Goal: Task Accomplishment & Management: Use online tool/utility

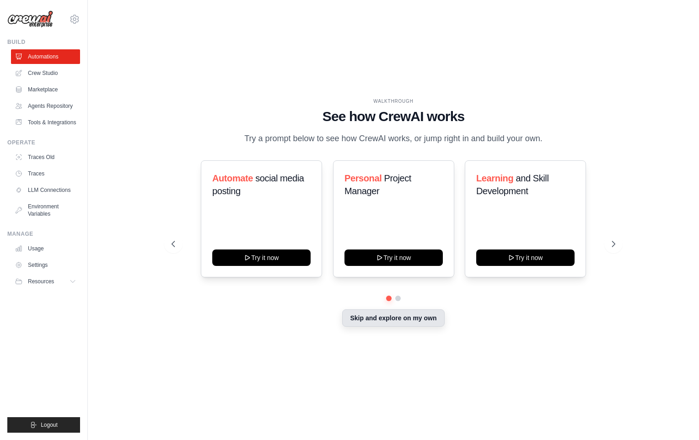
click at [395, 323] on button "Skip and explore on my own" at bounding box center [393, 317] width 102 height 17
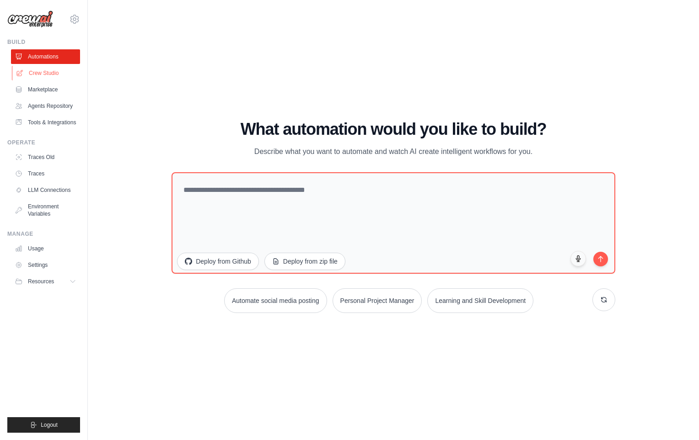
click at [50, 71] on link "Crew Studio" at bounding box center [46, 73] width 69 height 15
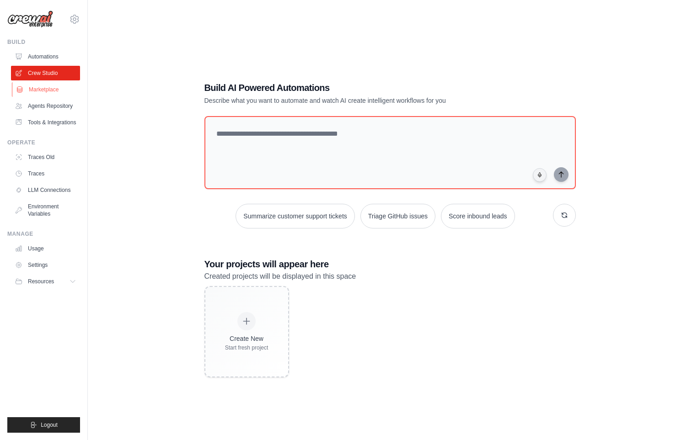
click at [43, 87] on link "Marketplace" at bounding box center [46, 89] width 69 height 15
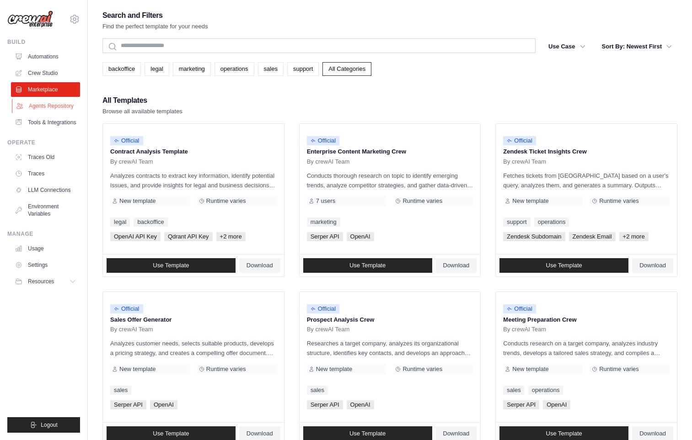
click at [46, 105] on link "Agents Repository" at bounding box center [46, 106] width 69 height 15
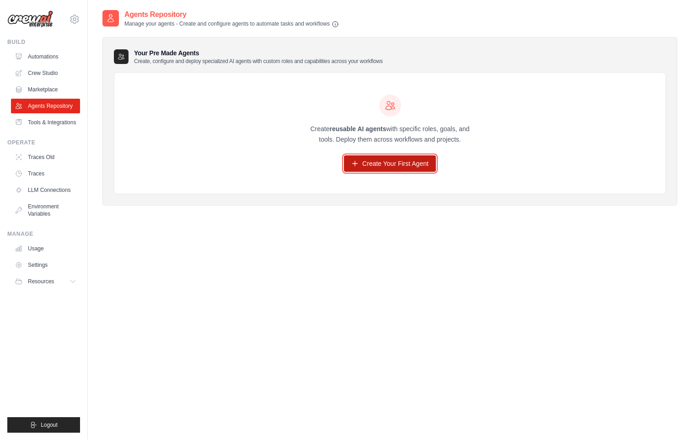
click at [366, 167] on link "Create Your First Agent" at bounding box center [390, 163] width 92 height 16
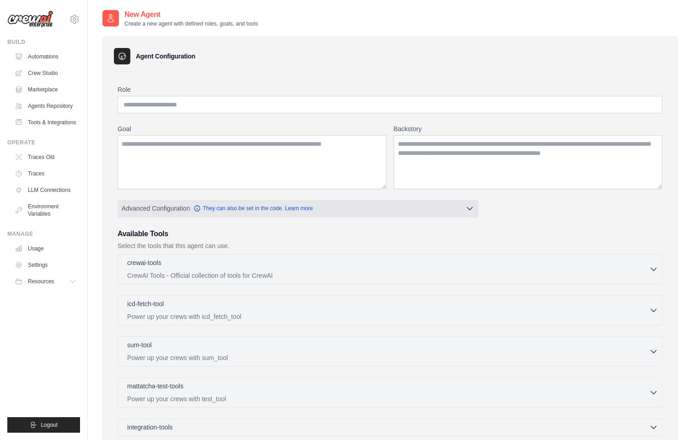
click at [464, 207] on button "Advanced Configuration They can also be set in the code. Learn more" at bounding box center [298, 208] width 360 height 16
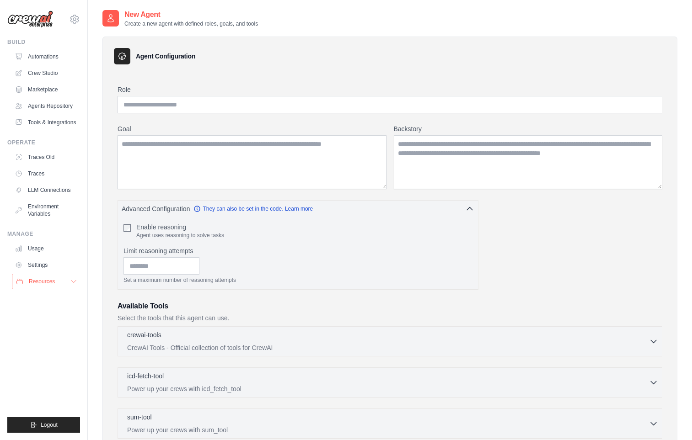
click at [71, 282] on icon at bounding box center [73, 281] width 7 height 7
click at [42, 311] on span "GitHub" at bounding box center [40, 311] width 17 height 7
click at [70, 125] on link "Tools & Integrations" at bounding box center [46, 122] width 69 height 15
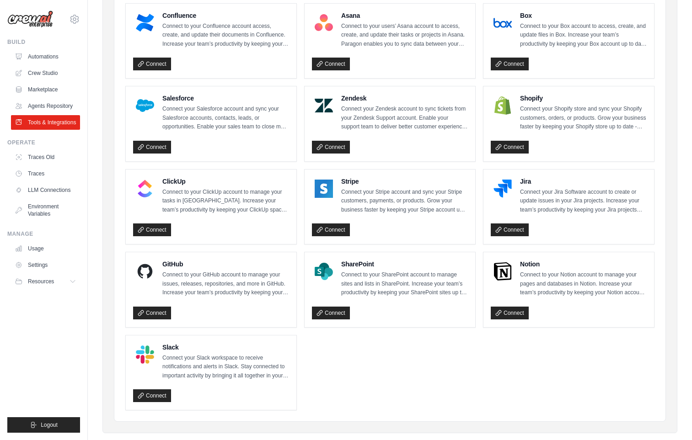
scroll to position [382, 0]
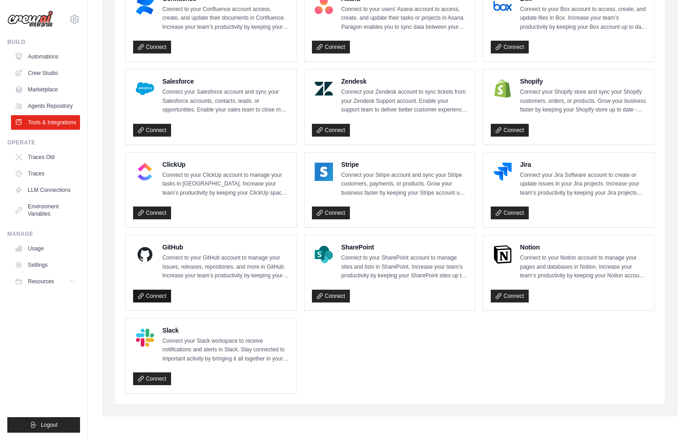
click at [160, 297] on link "Connect" at bounding box center [152, 296] width 38 height 13
click at [154, 296] on link "Connect" at bounding box center [152, 296] width 38 height 13
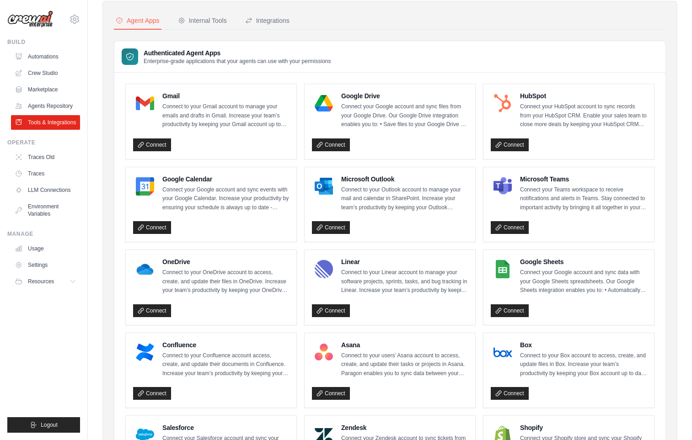
scroll to position [0, 0]
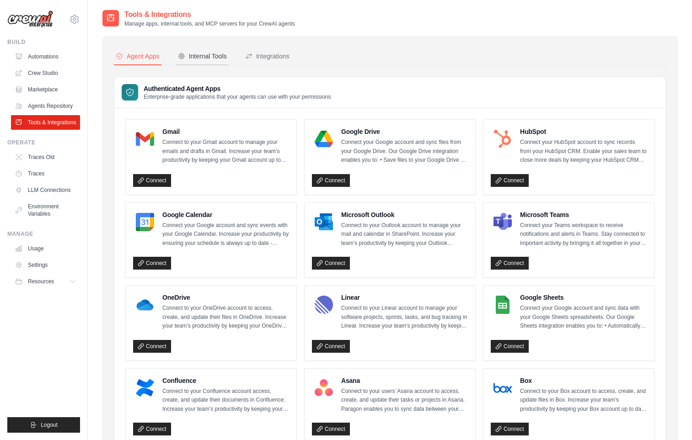
click at [204, 58] on div "Internal Tools" at bounding box center [202, 56] width 49 height 9
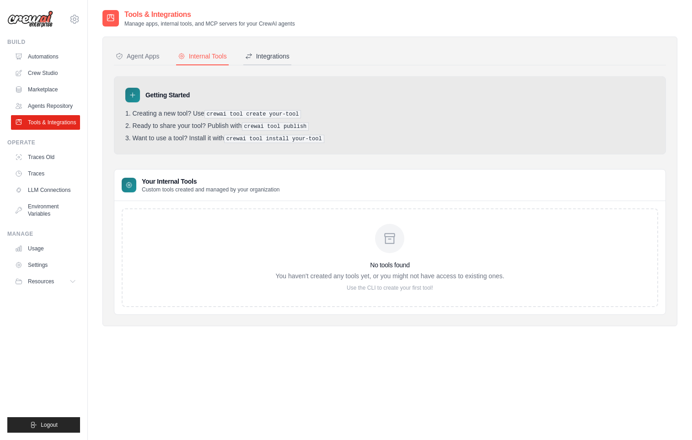
click at [271, 63] on button "Integrations" at bounding box center [267, 56] width 48 height 17
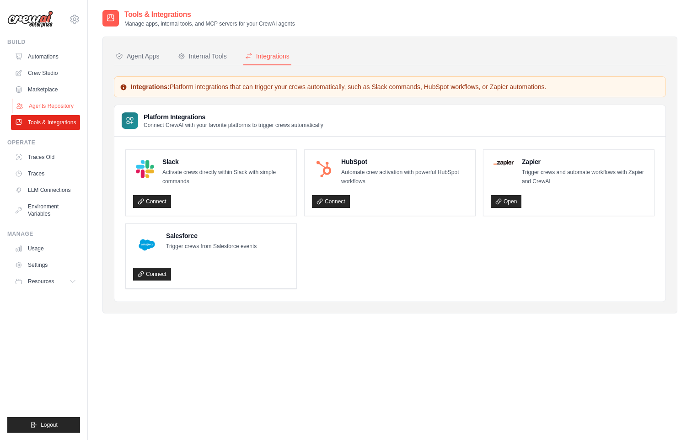
click at [44, 101] on link "Agents Repository" at bounding box center [46, 106] width 69 height 15
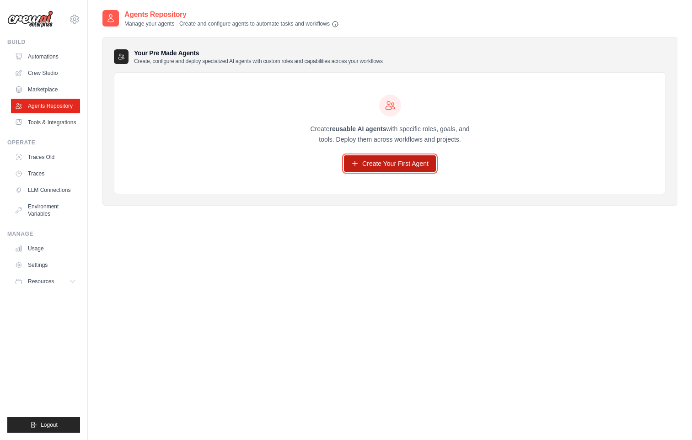
click at [368, 164] on link "Create Your First Agent" at bounding box center [390, 163] width 92 height 16
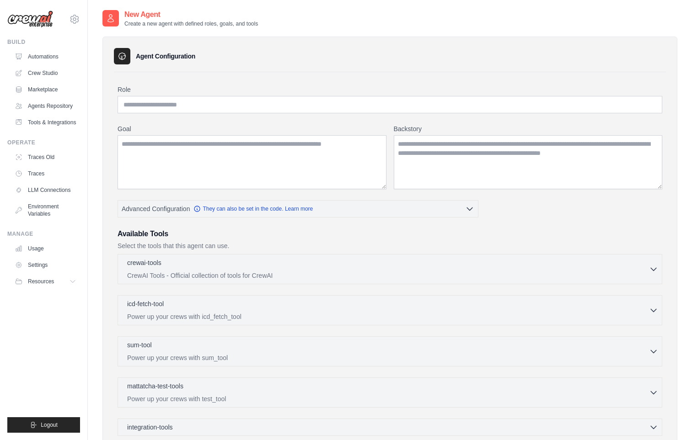
click at [456, 46] on div "Agent Configuration Role Goal [GEOGRAPHIC_DATA] Advanced Configuration" at bounding box center [389, 287] width 575 height 500
